Goal: Find contact information: Find contact information

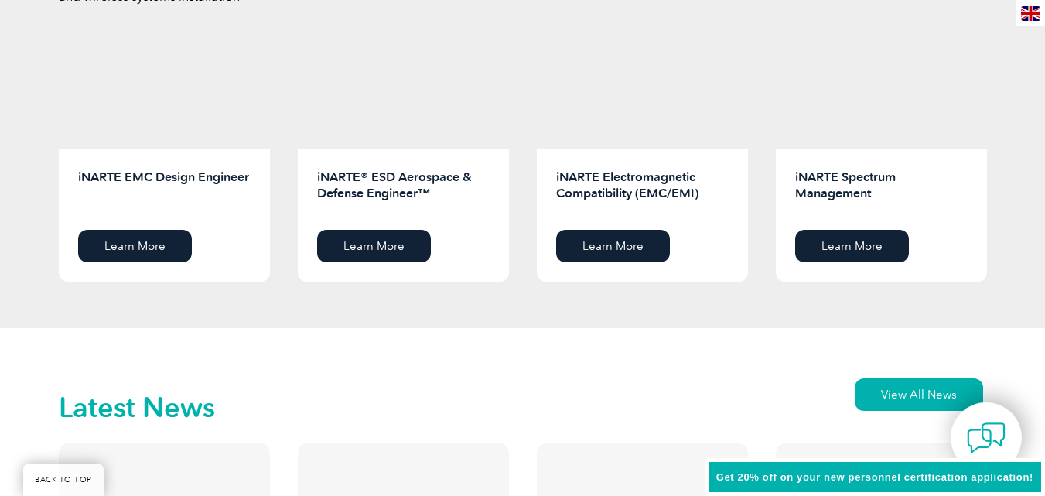
scroll to position [3742, 0]
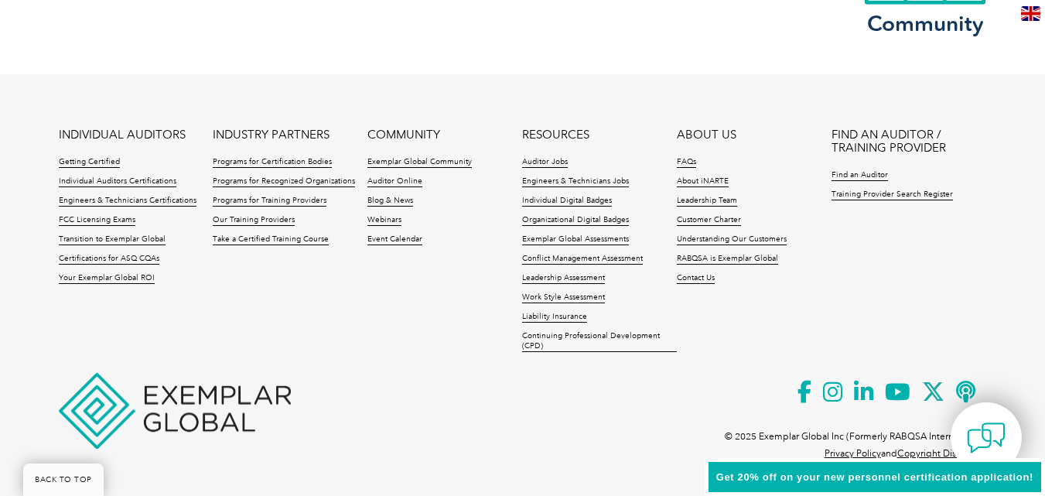
click at [855, 454] on link "Privacy Policy" at bounding box center [852, 453] width 56 height 11
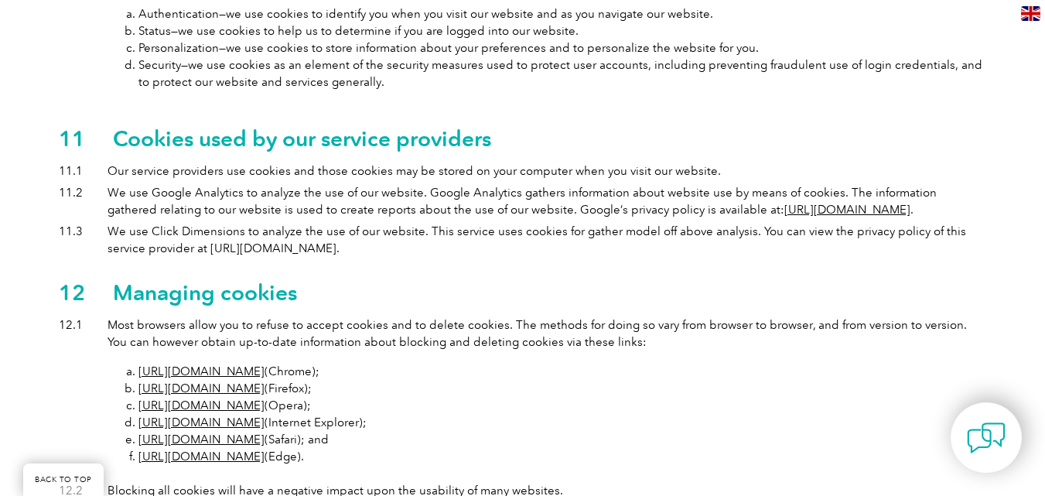
scroll to position [5325, 0]
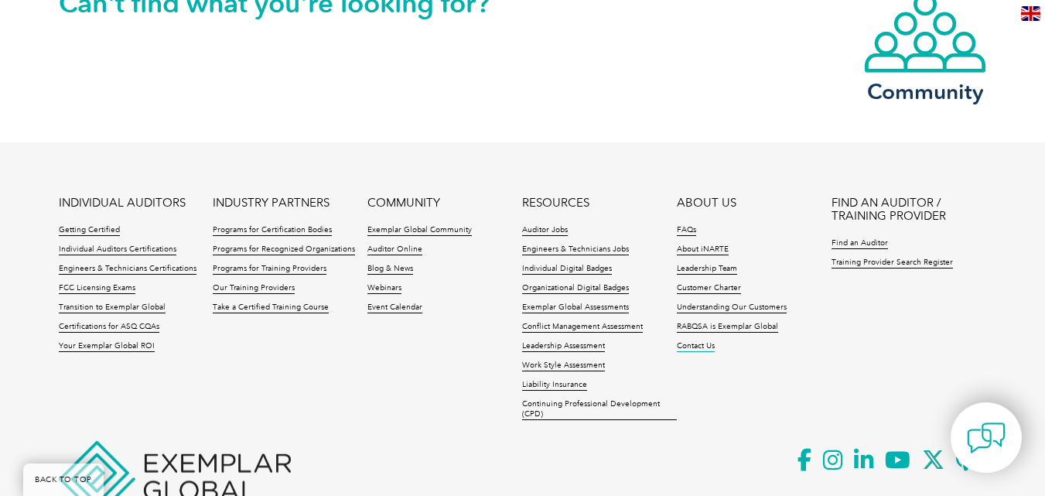
click at [698, 341] on link "Contact Us" at bounding box center [696, 346] width 38 height 11
